Goal: Entertainment & Leisure: Consume media (video, audio)

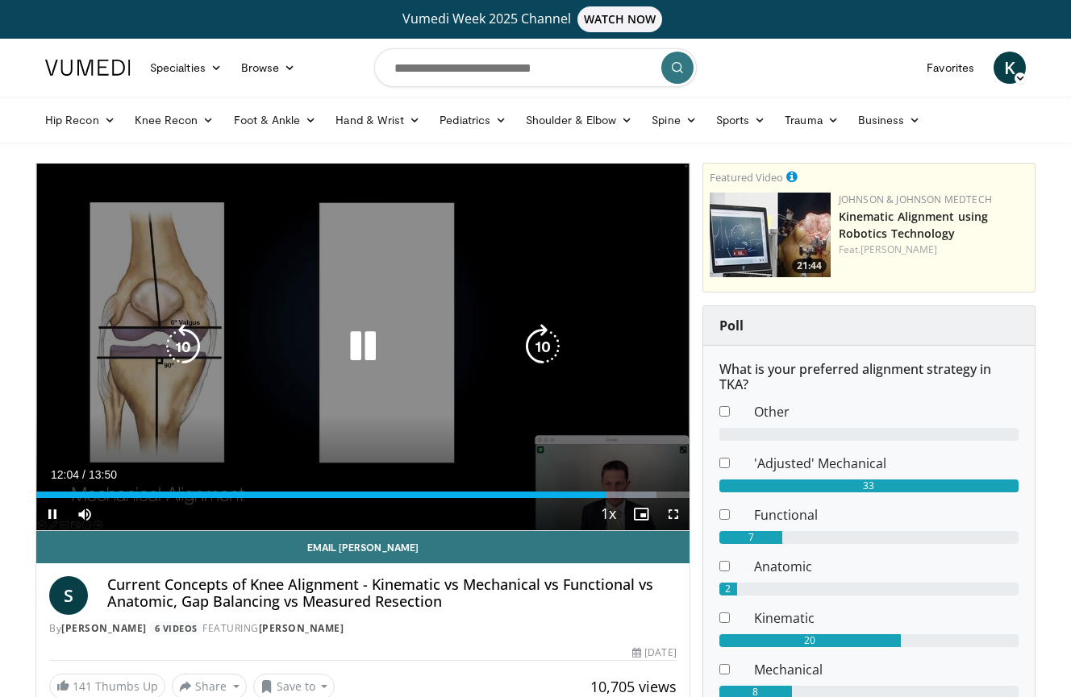
click at [363, 325] on icon "Video Player" at bounding box center [362, 346] width 45 height 45
click at [371, 343] on icon "Video Player" at bounding box center [362, 346] width 45 height 45
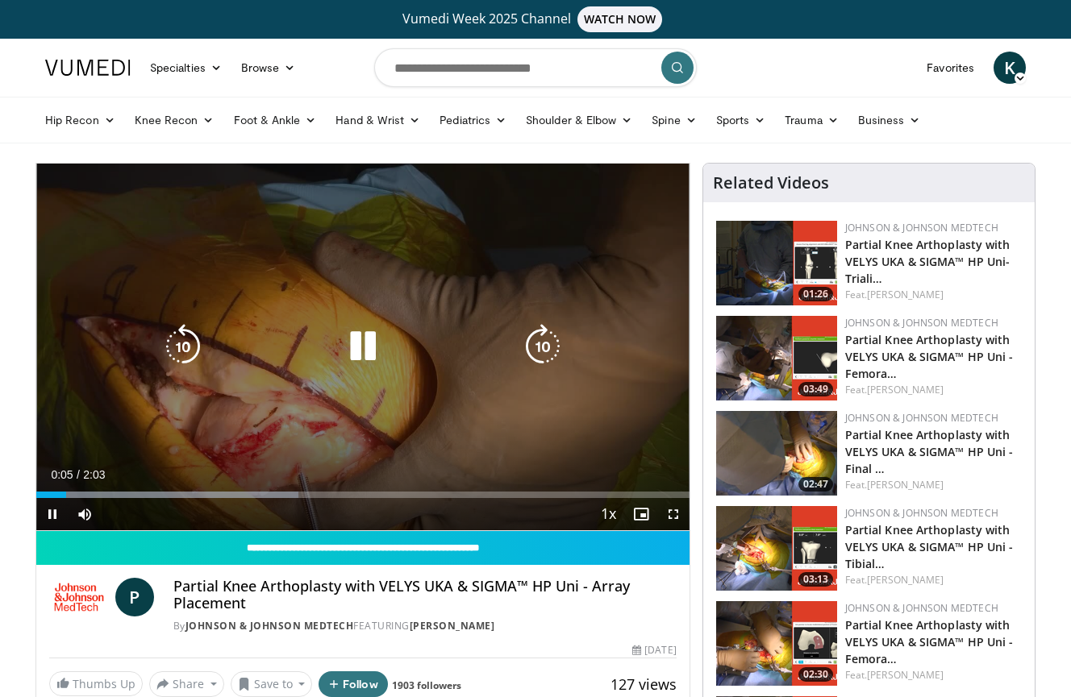
click at [371, 335] on icon "Video Player" at bounding box center [362, 346] width 45 height 45
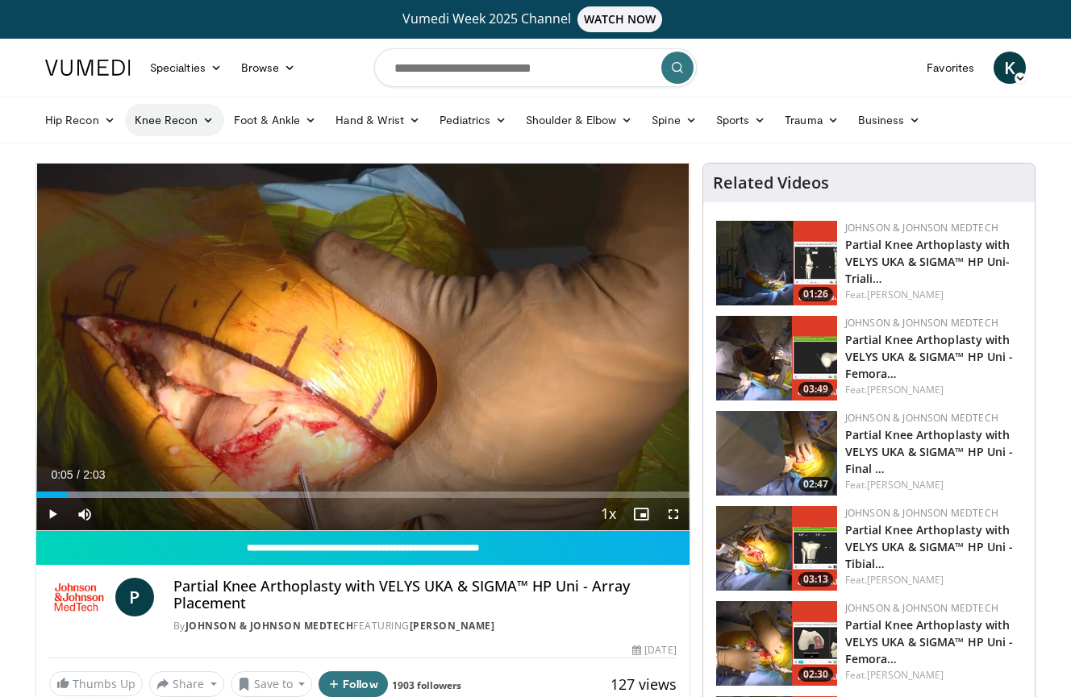
click at [189, 125] on link "Knee Recon" at bounding box center [174, 120] width 99 height 32
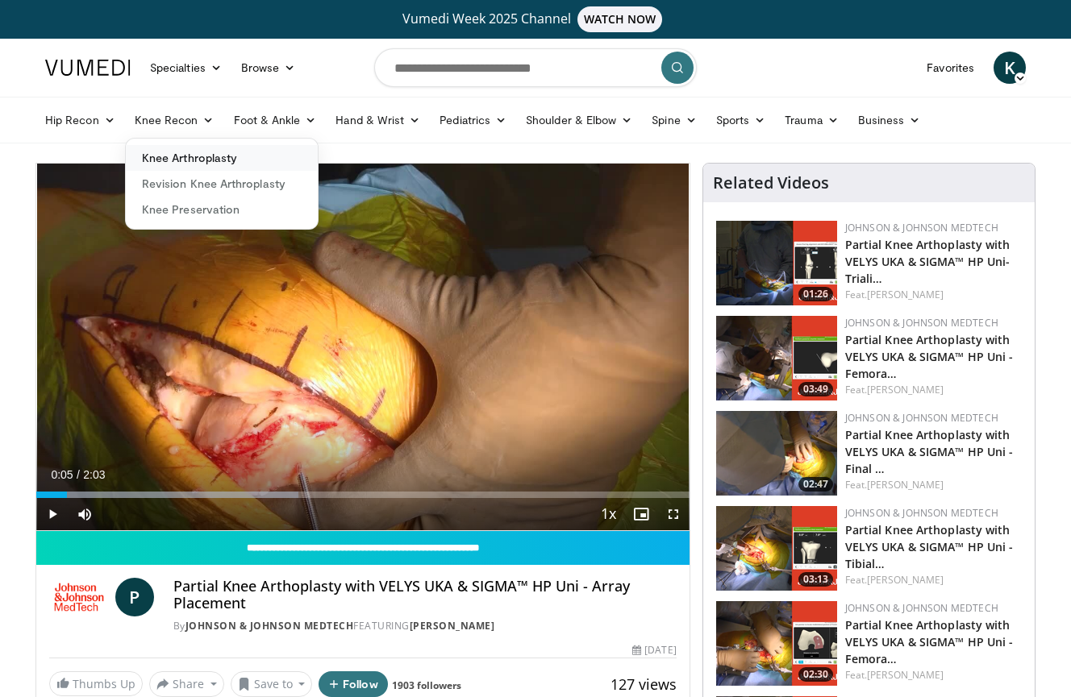
click at [189, 166] on link "Knee Arthroplasty" at bounding box center [222, 158] width 192 height 26
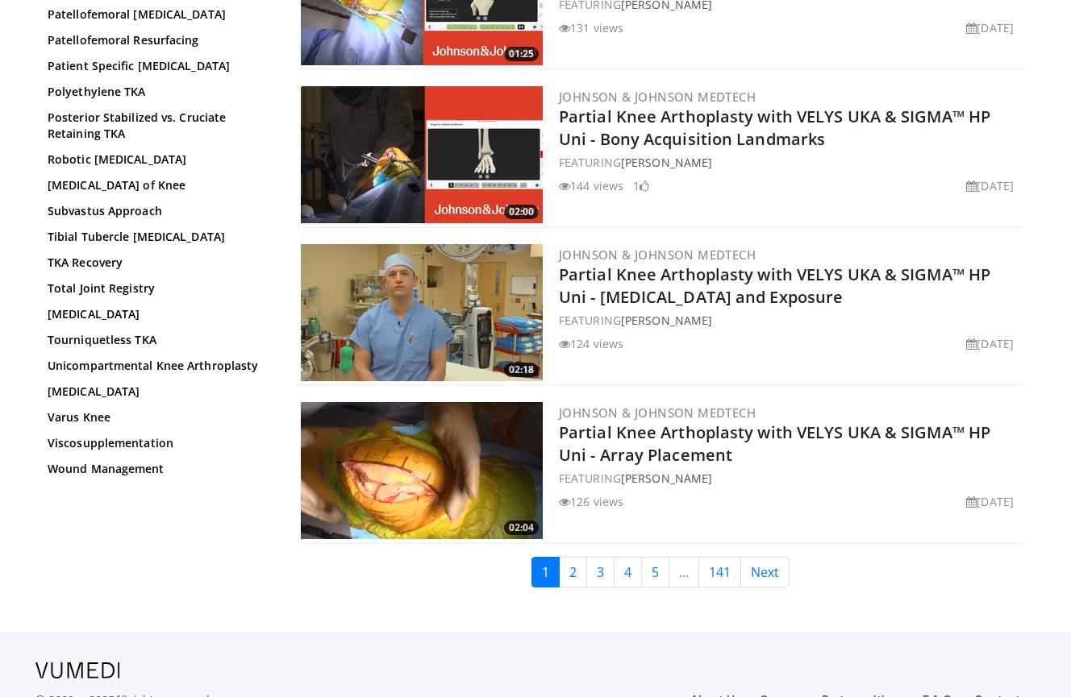
scroll to position [3771, 0]
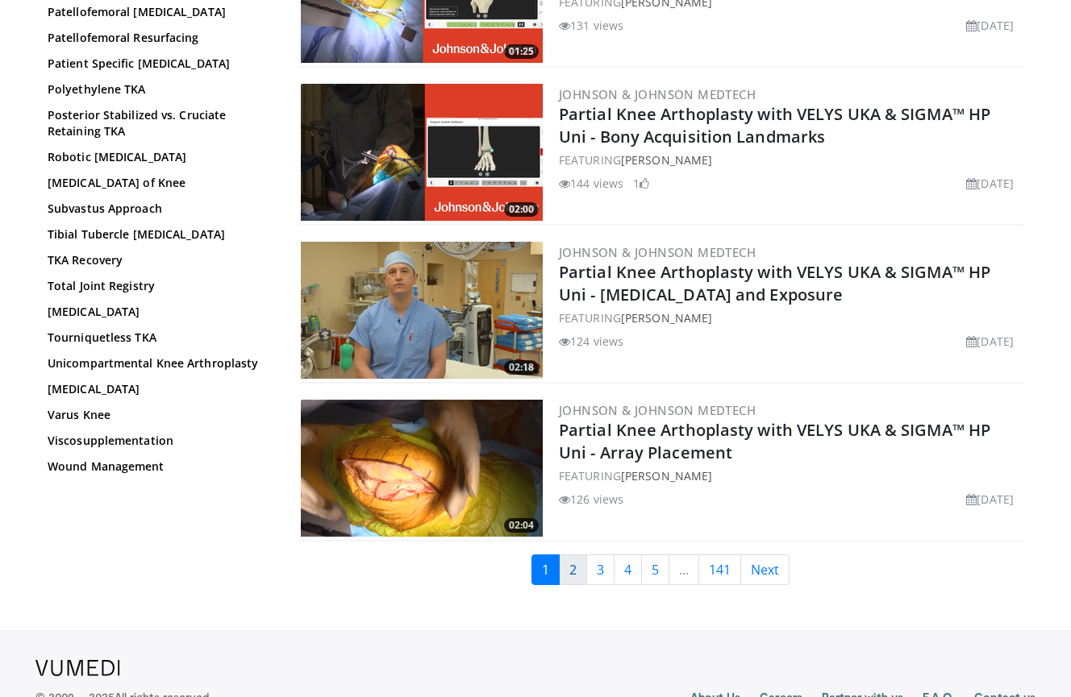
click at [575, 563] on link "2" at bounding box center [573, 570] width 28 height 31
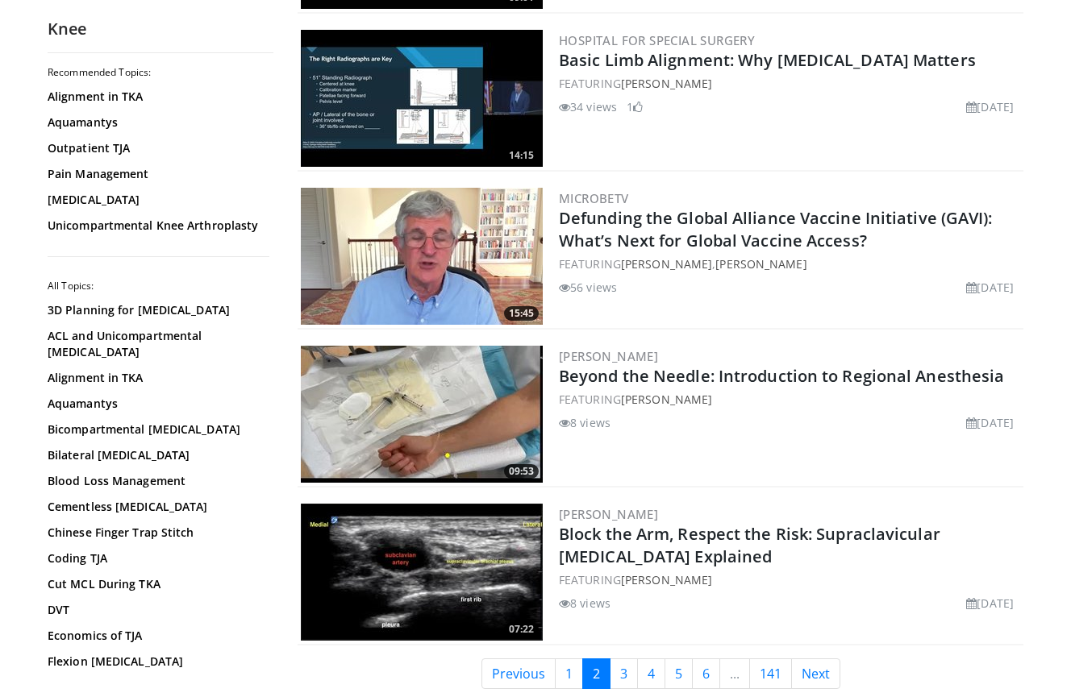
scroll to position [3691, 0]
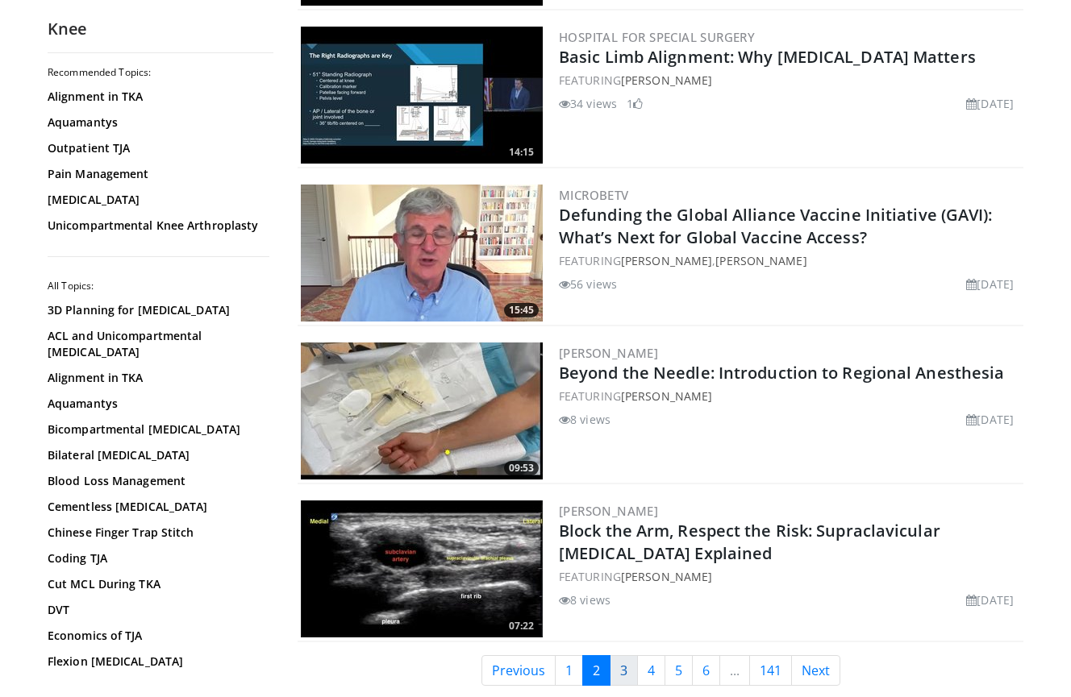
click at [628, 655] on link "3" at bounding box center [623, 670] width 28 height 31
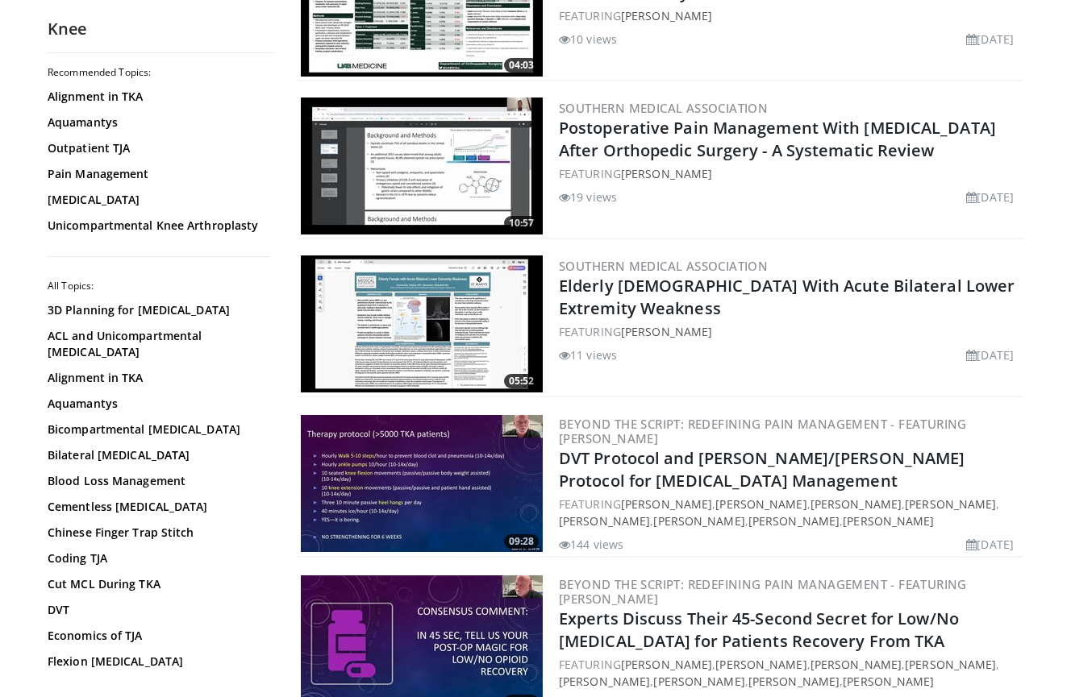
scroll to position [1546, 0]
